Goal: Task Accomplishment & Management: Use online tool/utility

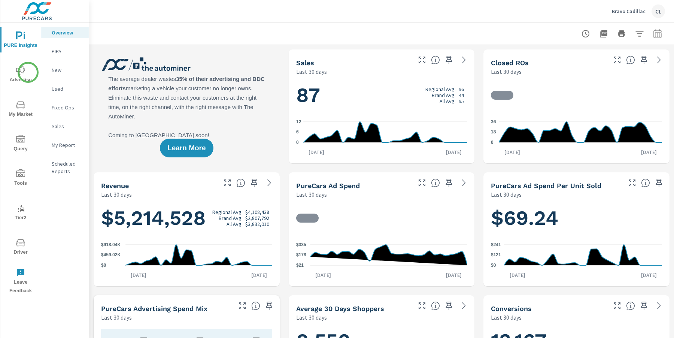
click at [22, 72] on icon "nav menu" at bounding box center [20, 70] width 9 height 9
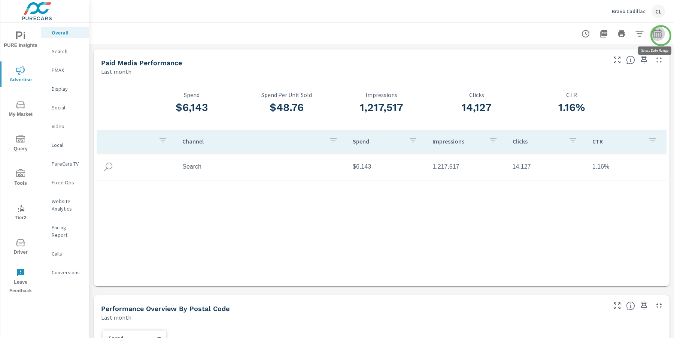
click at [661, 36] on icon "button" at bounding box center [658, 33] width 8 height 9
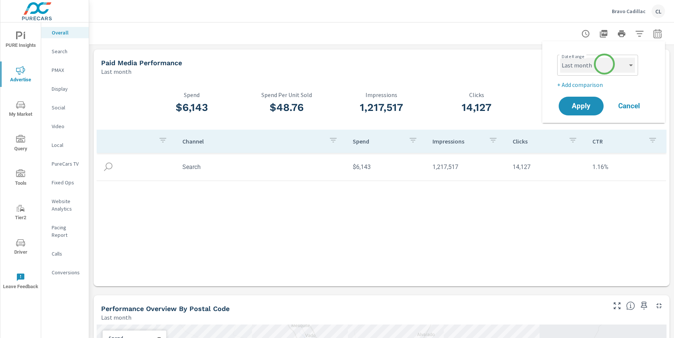
click at [592, 64] on select "Custom [DATE] Last week Last 7 days Last 14 days Last 30 days Last 45 days Last…" at bounding box center [597, 65] width 75 height 15
click at [560, 58] on select "Custom [DATE] Last week Last 7 days Last 14 days Last 30 days Last 45 days Last…" at bounding box center [597, 65] width 75 height 15
select select "Month to date"
click at [577, 85] on p "+ Add comparison" at bounding box center [605, 84] width 96 height 9
select select "Previous period"
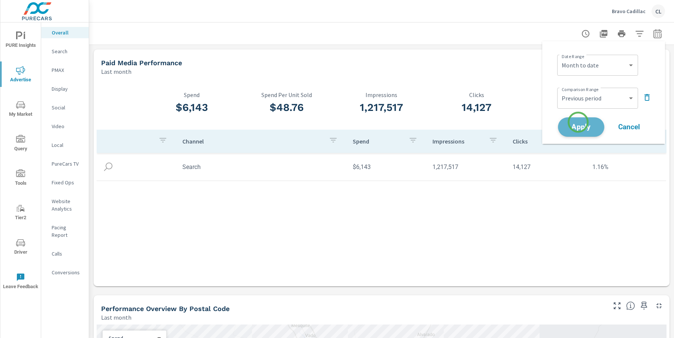
click at [578, 124] on span "Apply" at bounding box center [581, 127] width 31 height 7
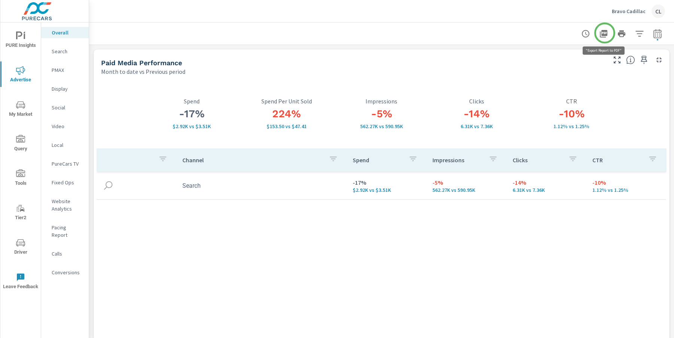
click at [605, 33] on icon "button" at bounding box center [603, 33] width 9 height 9
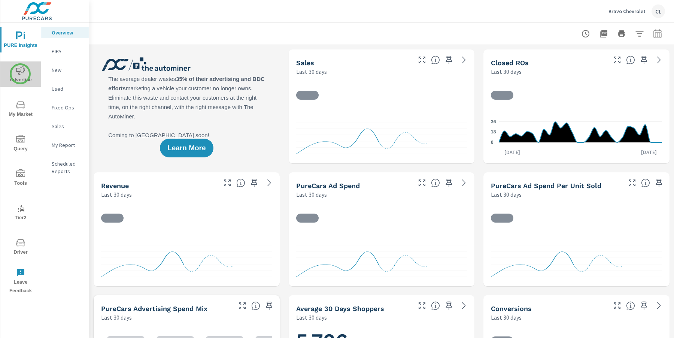
click at [20, 74] on icon "nav menu" at bounding box center [20, 70] width 9 height 9
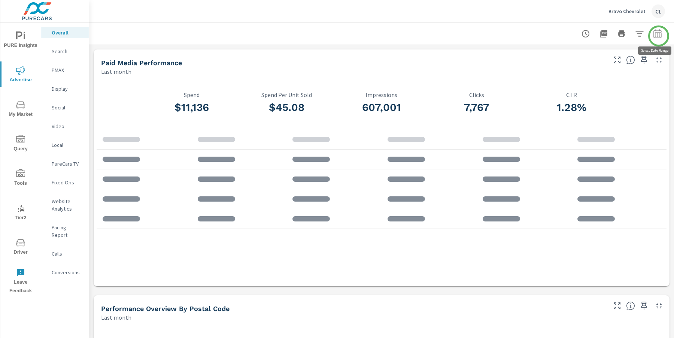
click at [659, 36] on icon "button" at bounding box center [657, 33] width 9 height 9
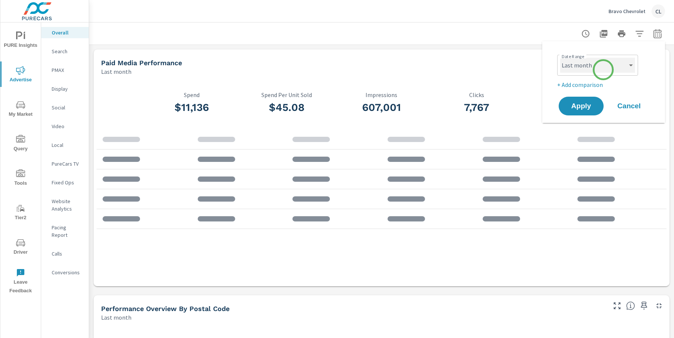
click at [600, 70] on select "Custom [DATE] Last week Last 7 days Last 14 days Last 30 days Last 45 days Last…" at bounding box center [597, 65] width 75 height 15
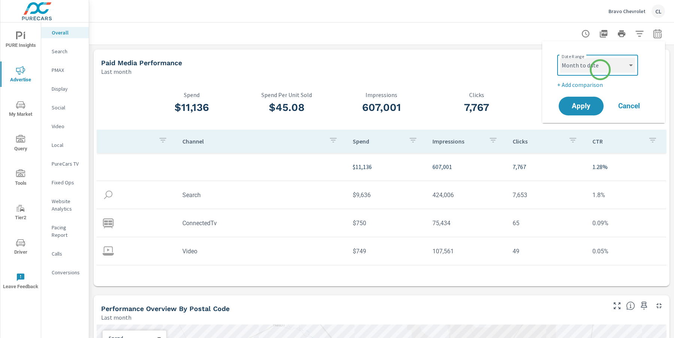
click at [560, 58] on select "Custom [DATE] Last week Last 7 days Last 14 days Last 30 days Last 45 days Last…" at bounding box center [597, 65] width 75 height 15
select select "Month to date"
click at [587, 82] on p "+ Add comparison" at bounding box center [605, 84] width 96 height 9
select select "Previous period"
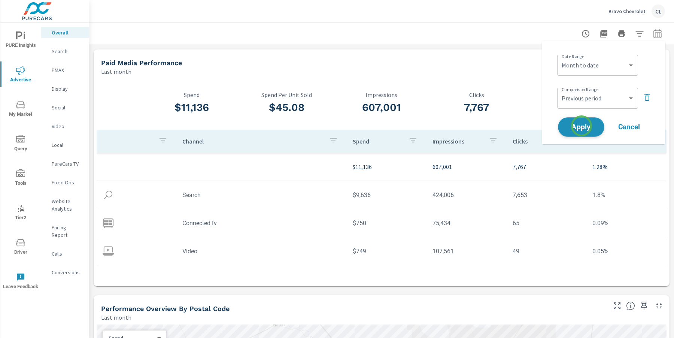
click at [582, 126] on span "Apply" at bounding box center [581, 127] width 31 height 7
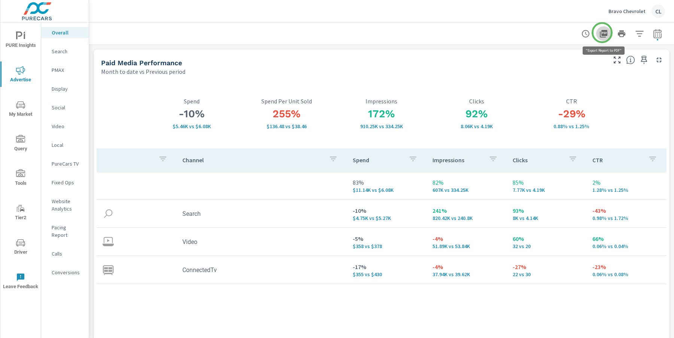
click at [602, 33] on icon "button" at bounding box center [603, 33] width 9 height 9
